Goal: Go to known website: Access a specific website the user already knows

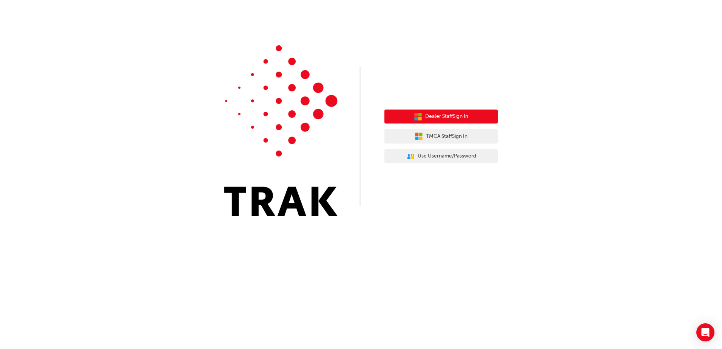
click at [473, 116] on button "Dealer Staff Sign In" at bounding box center [440, 117] width 113 height 14
click at [436, 116] on span "Dealer Staff Sign In" at bounding box center [446, 116] width 43 height 9
click at [457, 116] on span "Dealer Staff Sign In" at bounding box center [446, 116] width 43 height 9
click at [433, 120] on span "Dealer Staff Sign In" at bounding box center [446, 116] width 43 height 9
click at [432, 120] on span "Dealer Staff Sign In" at bounding box center [446, 116] width 43 height 9
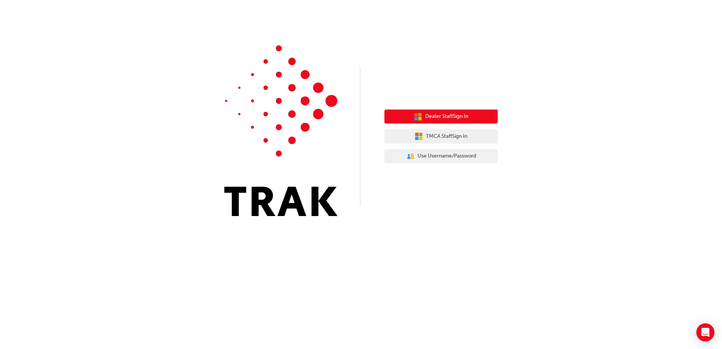
click at [452, 114] on span "Dealer Staff Sign In" at bounding box center [446, 116] width 43 height 9
click at [418, 114] on icon "button" at bounding box center [419, 114] width 3 height 3
